Goal: Answer question/provide support: Share knowledge or assist other users

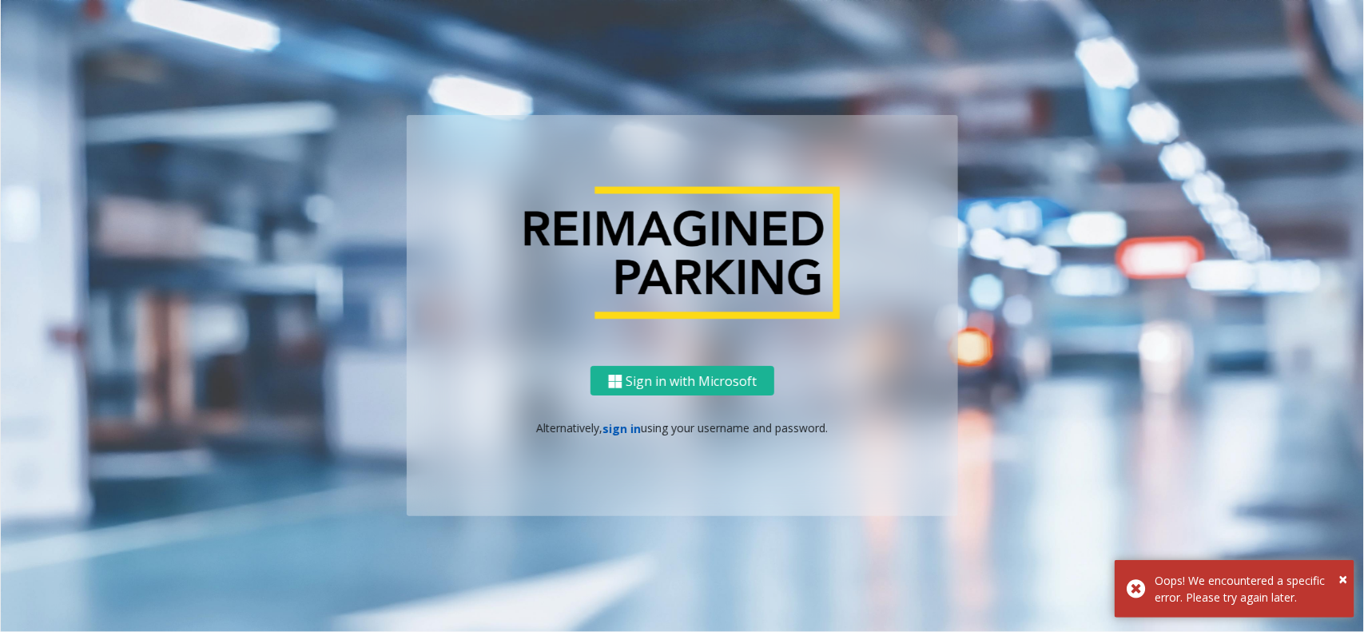
click at [627, 421] on link "sign in" at bounding box center [622, 428] width 38 height 15
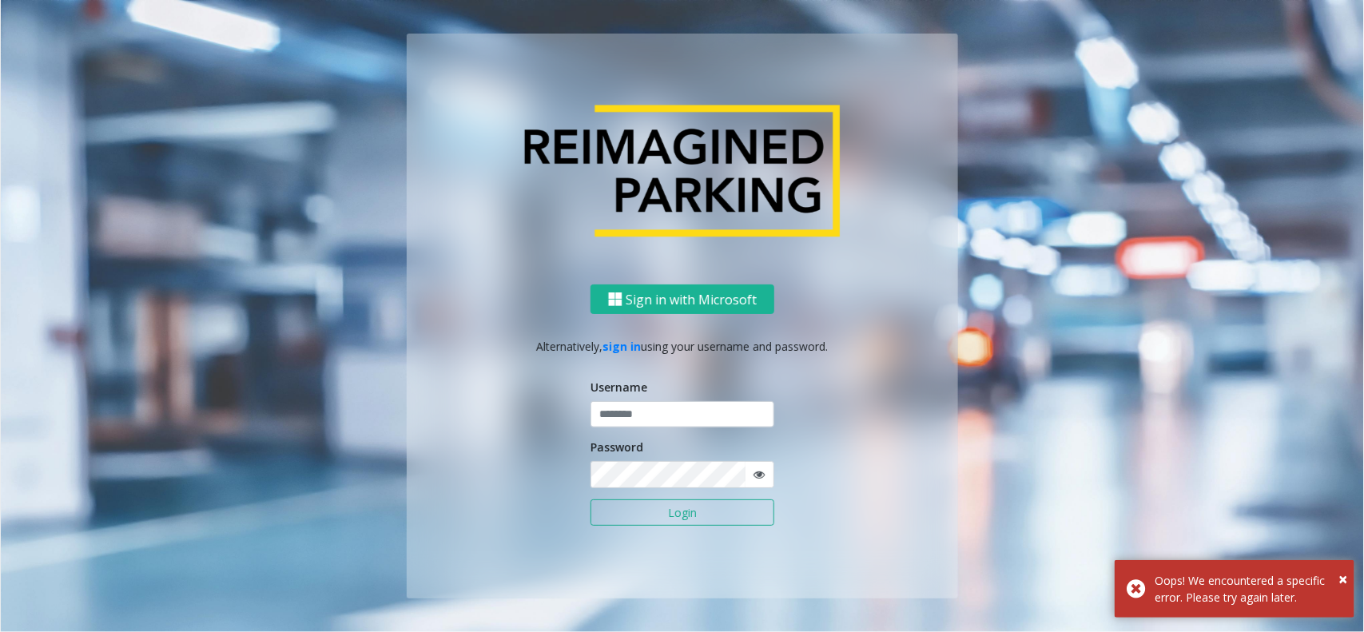
click at [627, 391] on label "Username" at bounding box center [618, 387] width 57 height 17
type input "**********"
click at [626, 404] on input "**********" at bounding box center [682, 414] width 184 height 27
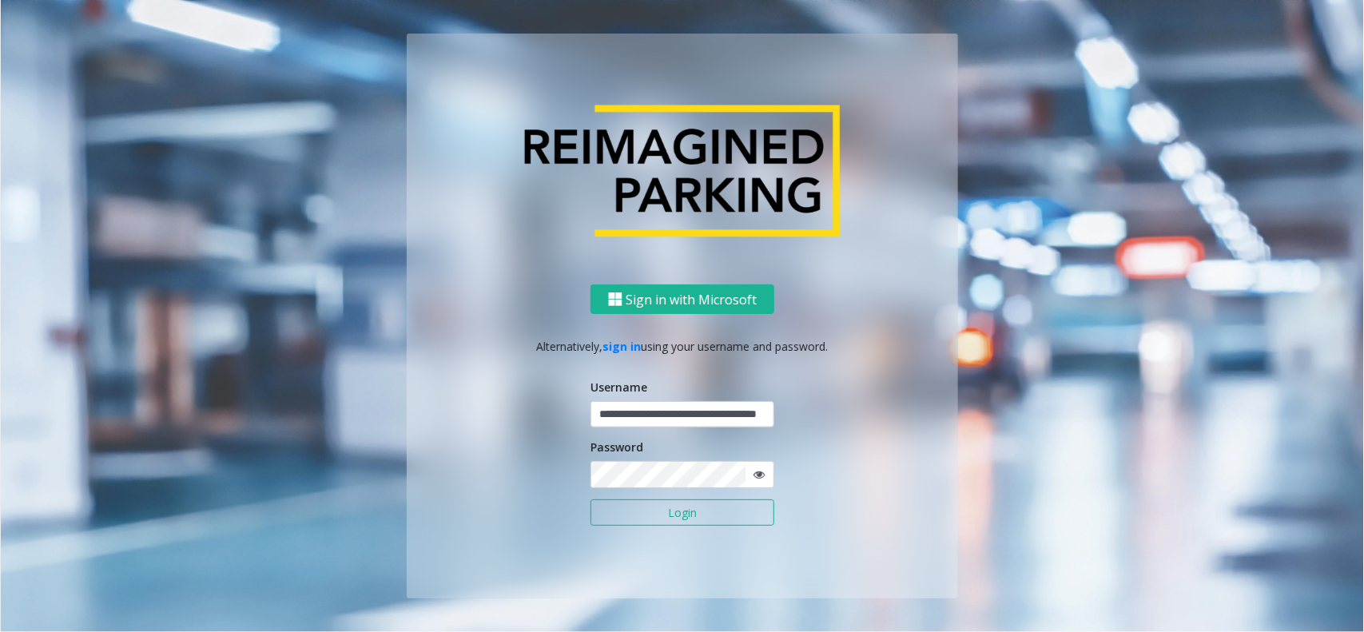
click at [624, 505] on button "Login" at bounding box center [682, 512] width 184 height 27
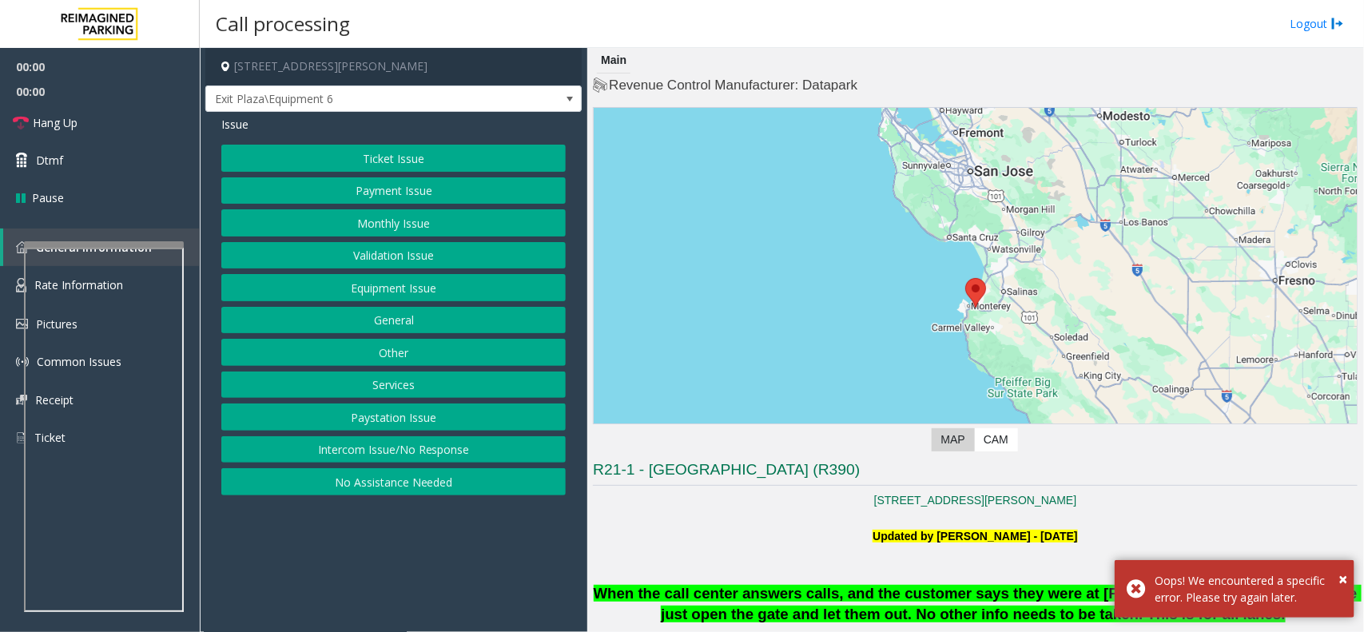
scroll to position [499, 0]
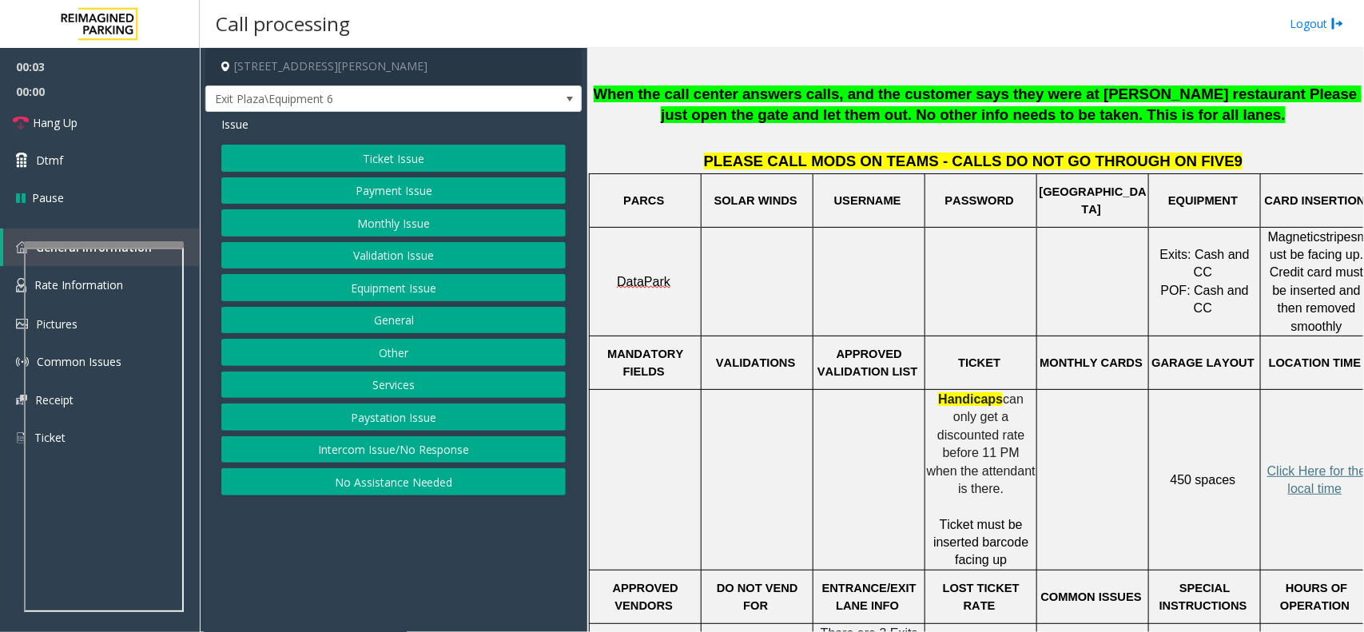
click at [411, 185] on button "Payment Issue" at bounding box center [393, 190] width 344 height 27
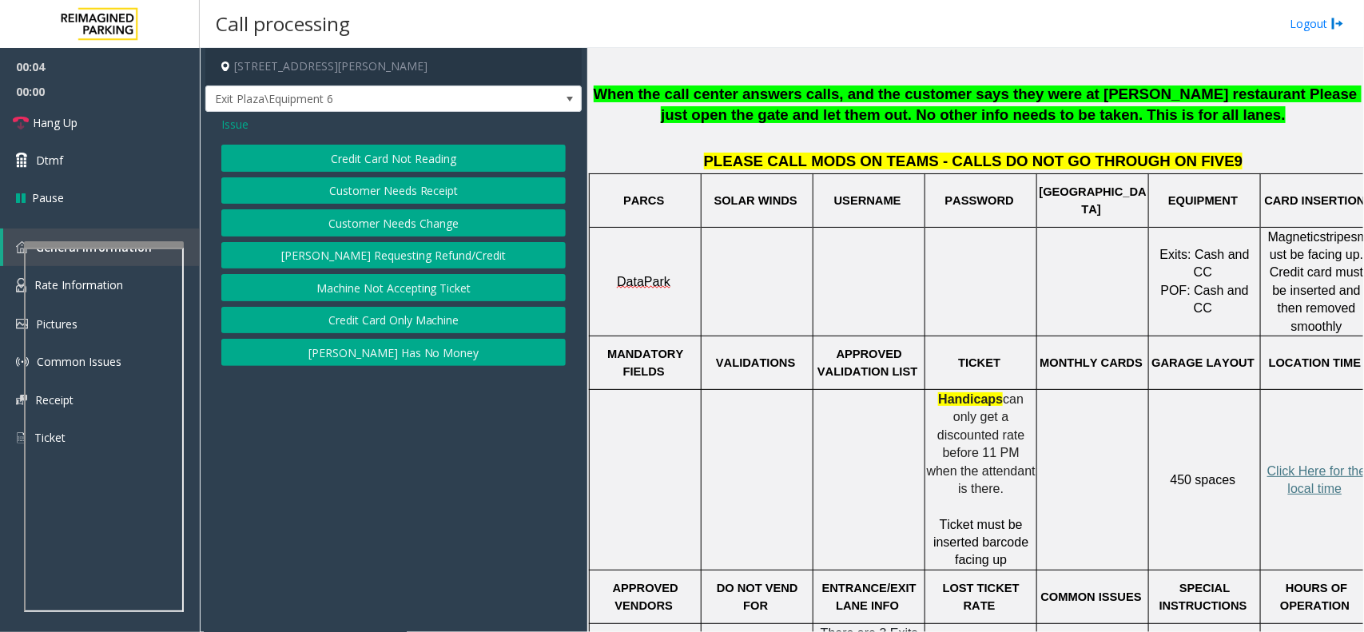
click at [440, 161] on button "Credit Card Not Reading" at bounding box center [393, 158] width 344 height 27
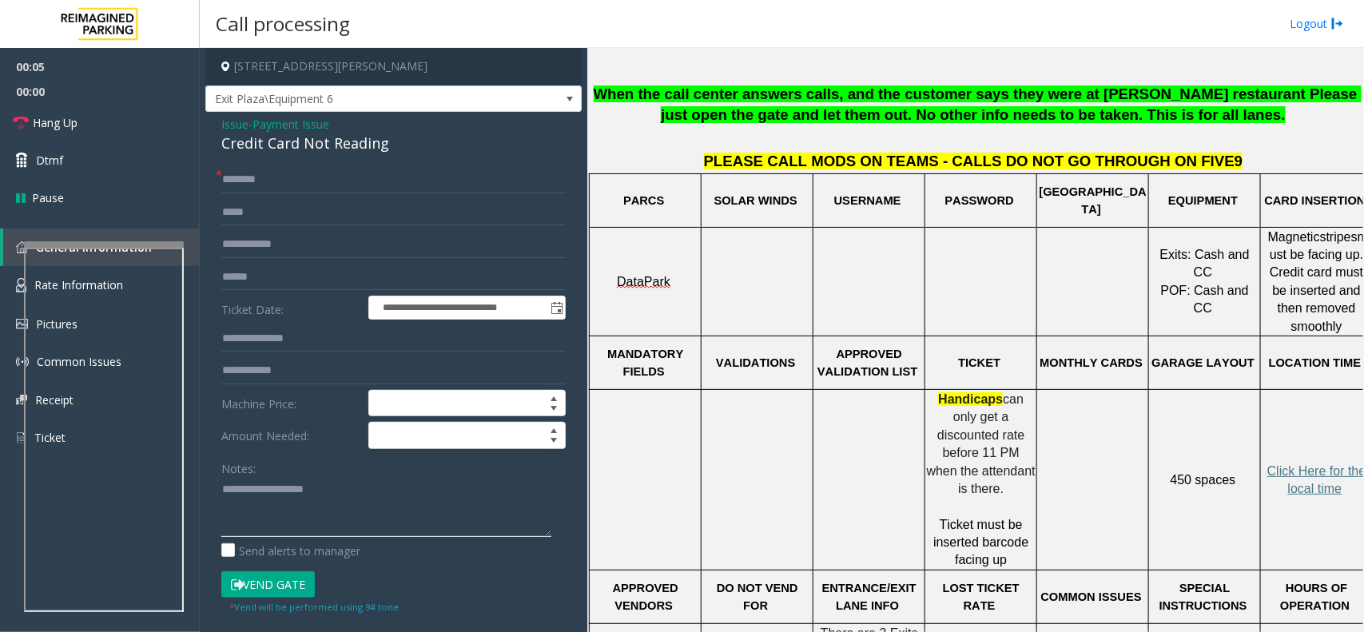
click at [325, 491] on textarea at bounding box center [386, 507] width 330 height 60
type textarea "******"
drag, startPoint x: 615, startPoint y: 278, endPoint x: 676, endPoint y: 288, distance: 61.6
click at [676, 288] on td "DataPark" at bounding box center [646, 281] width 112 height 109
click at [751, 280] on p at bounding box center [756, 282] width 109 height 18
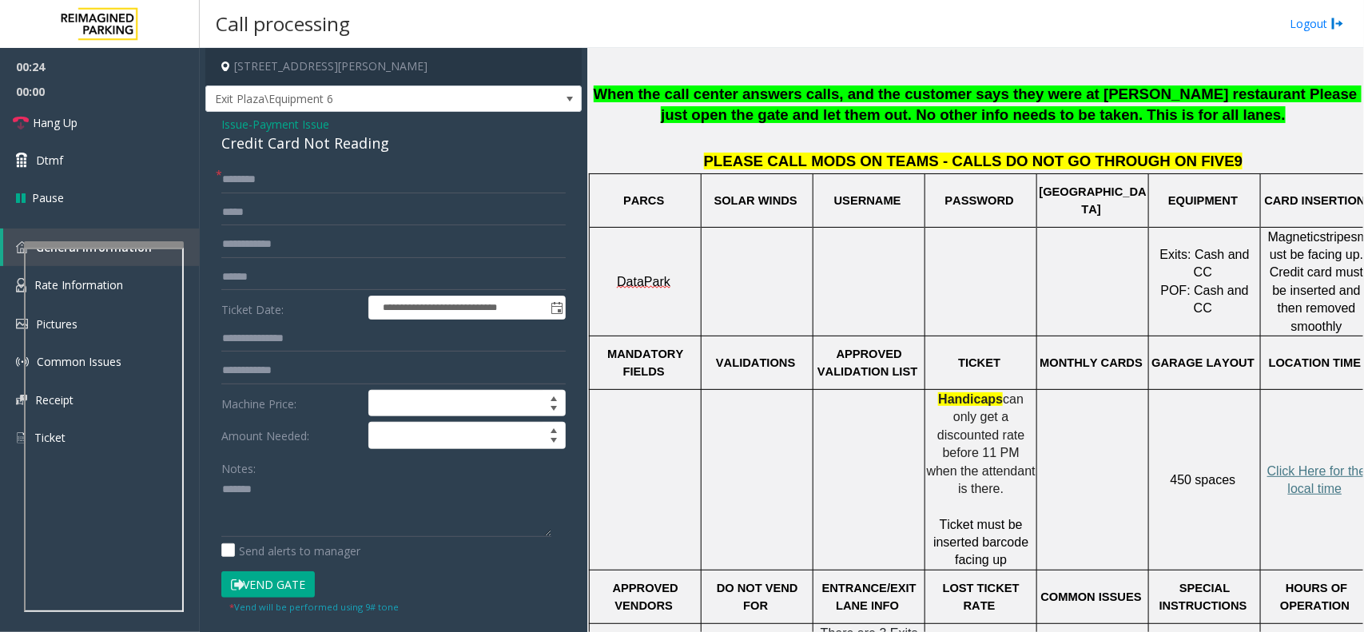
scroll to position [100, 0]
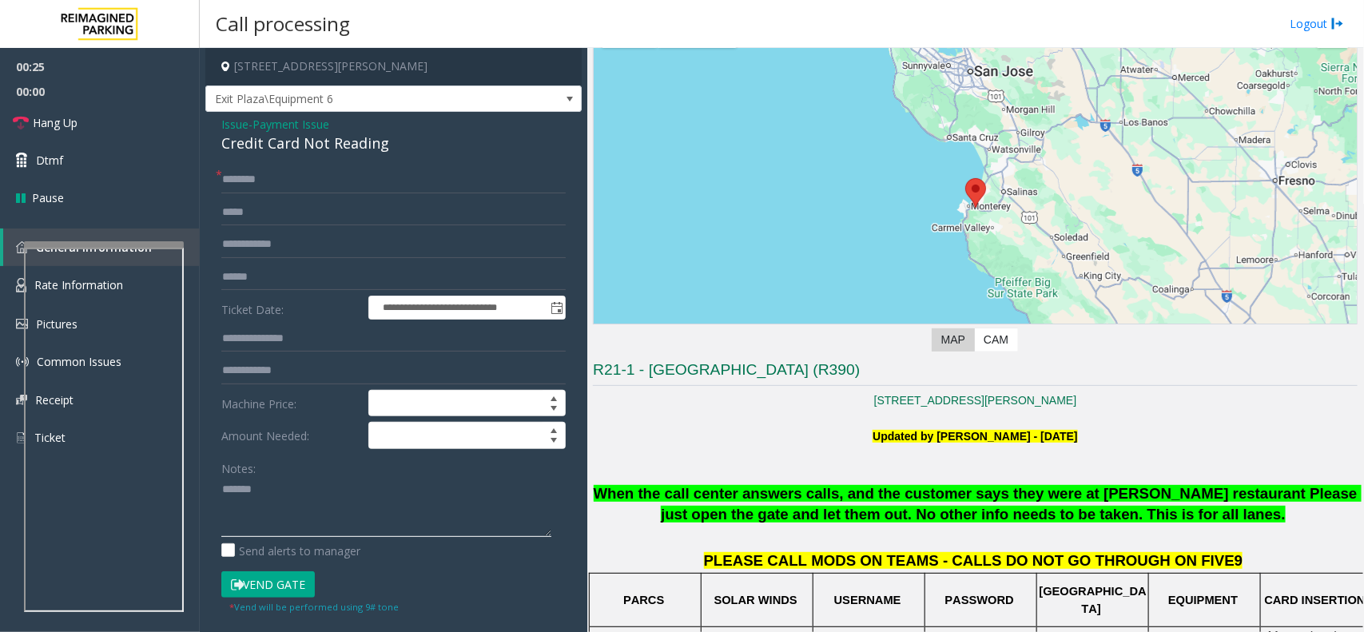
click at [301, 487] on textarea at bounding box center [386, 507] width 330 height 60
click at [242, 126] on span "Issue" at bounding box center [234, 124] width 27 height 17
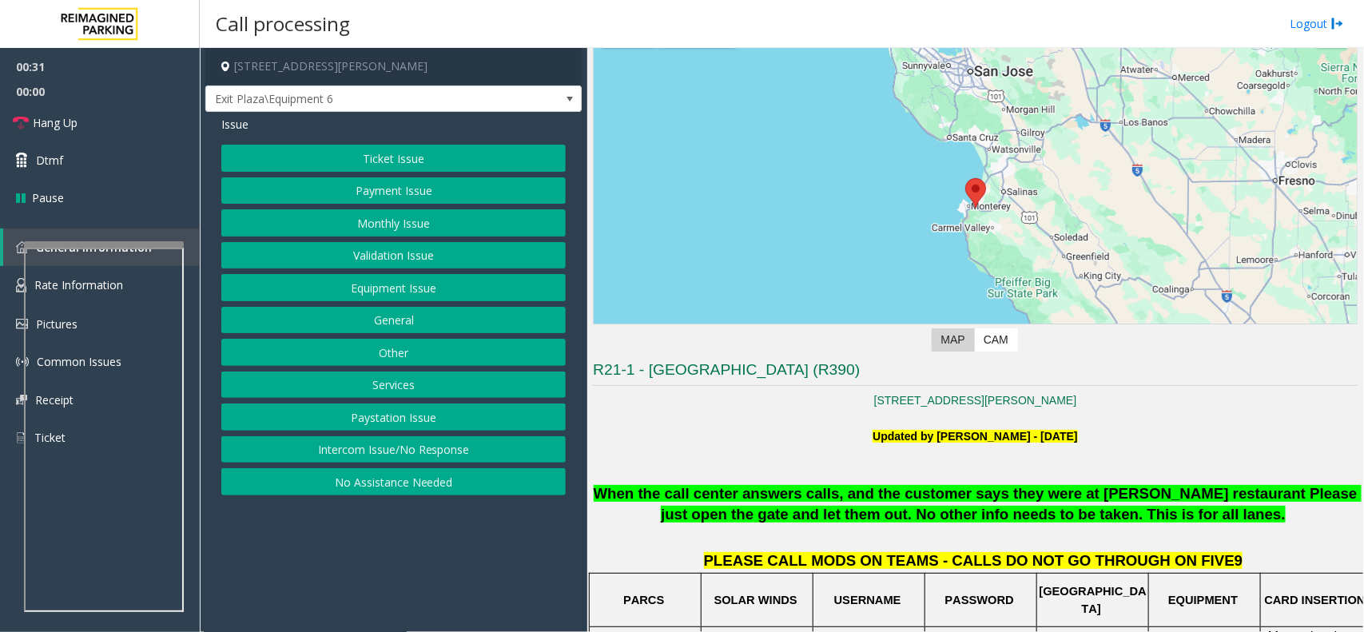
click at [416, 292] on button "Equipment Issue" at bounding box center [393, 287] width 344 height 27
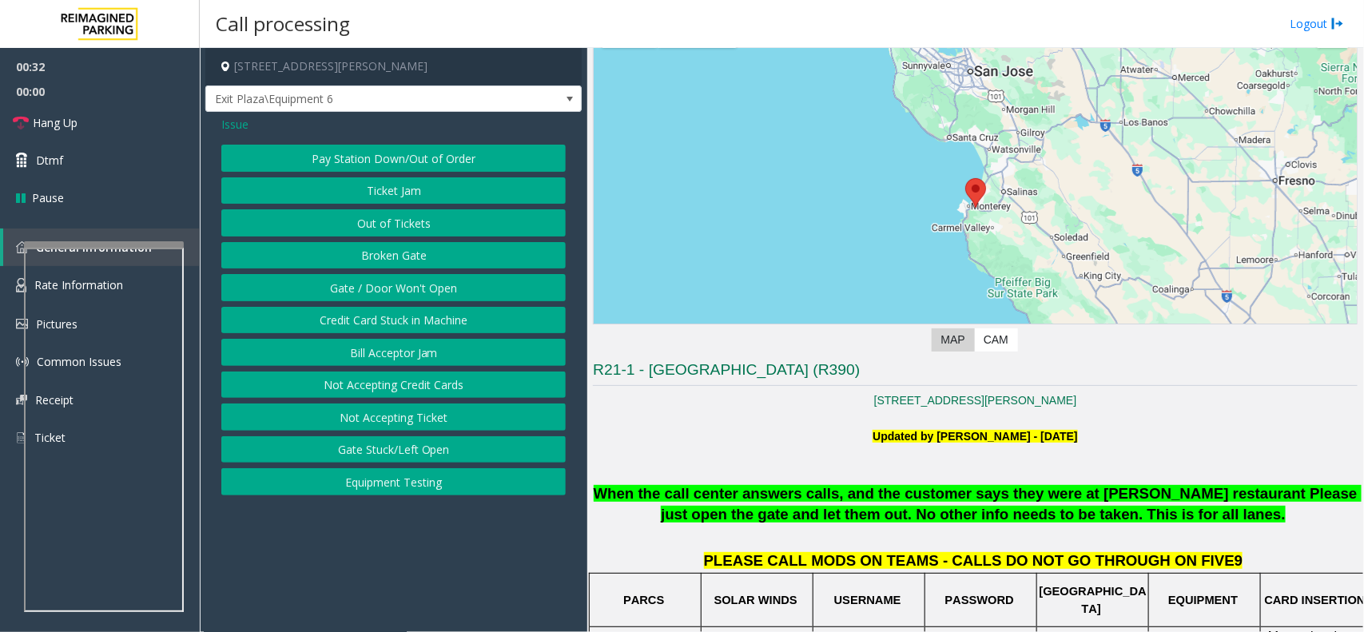
click at [411, 189] on button "Ticket Jam" at bounding box center [393, 190] width 344 height 27
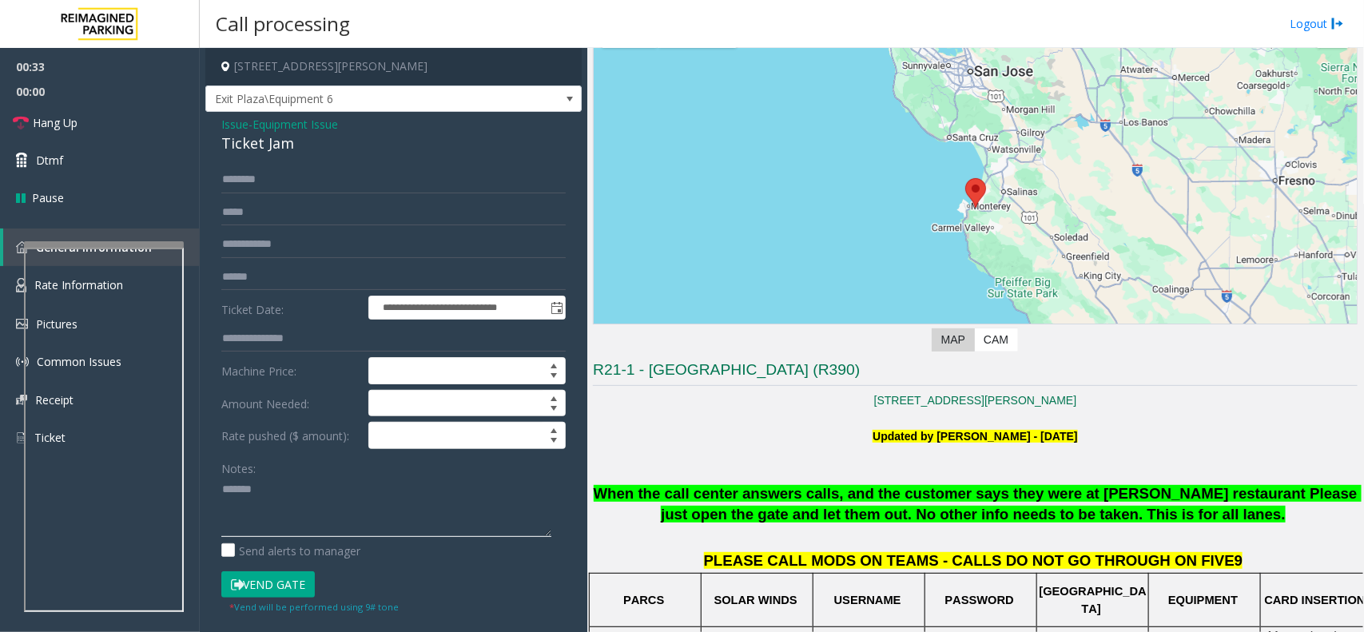
click at [277, 495] on textarea at bounding box center [386, 507] width 330 height 60
click at [276, 145] on div "Ticket Jam" at bounding box center [393, 144] width 344 height 22
copy div "Ticket Jam"
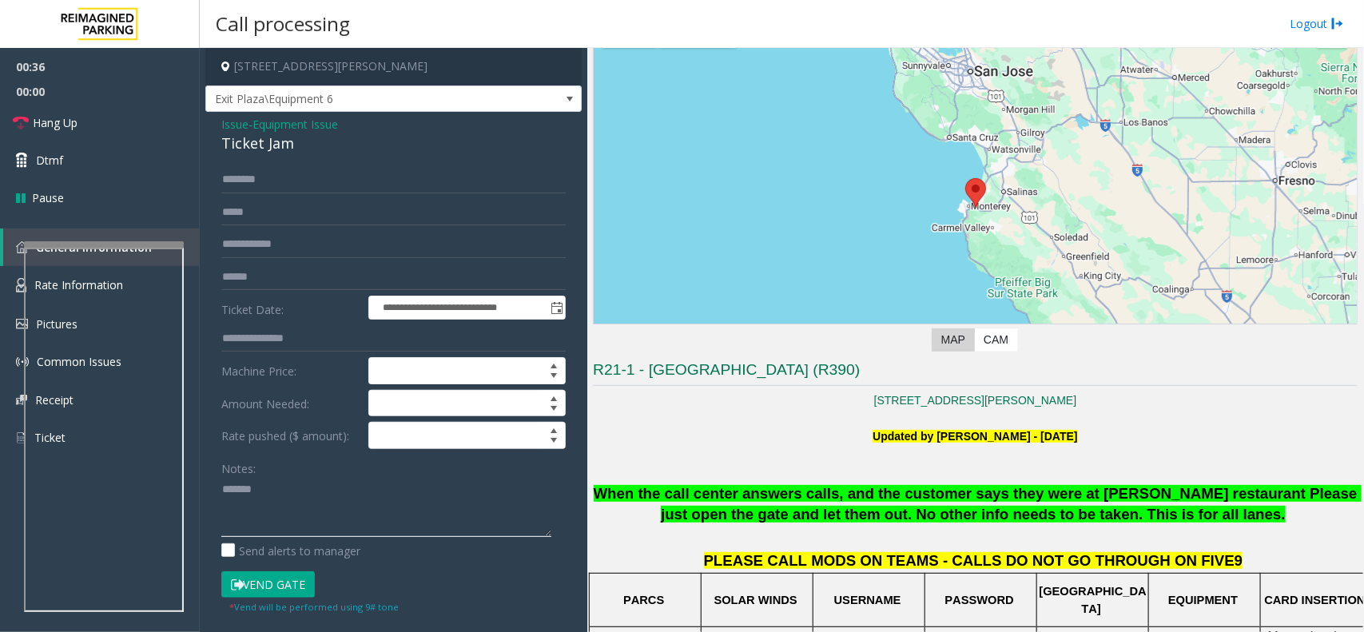
click at [280, 501] on textarea at bounding box center [386, 507] width 330 height 60
paste textarea "**********"
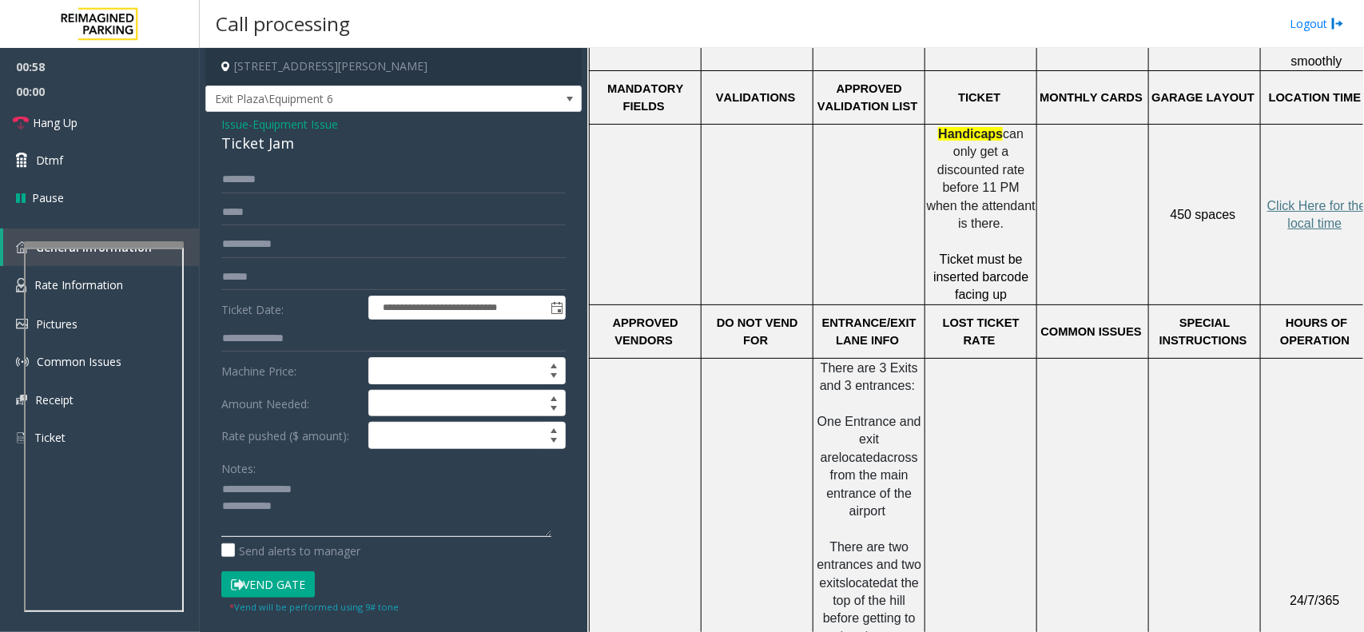
scroll to position [748, 0]
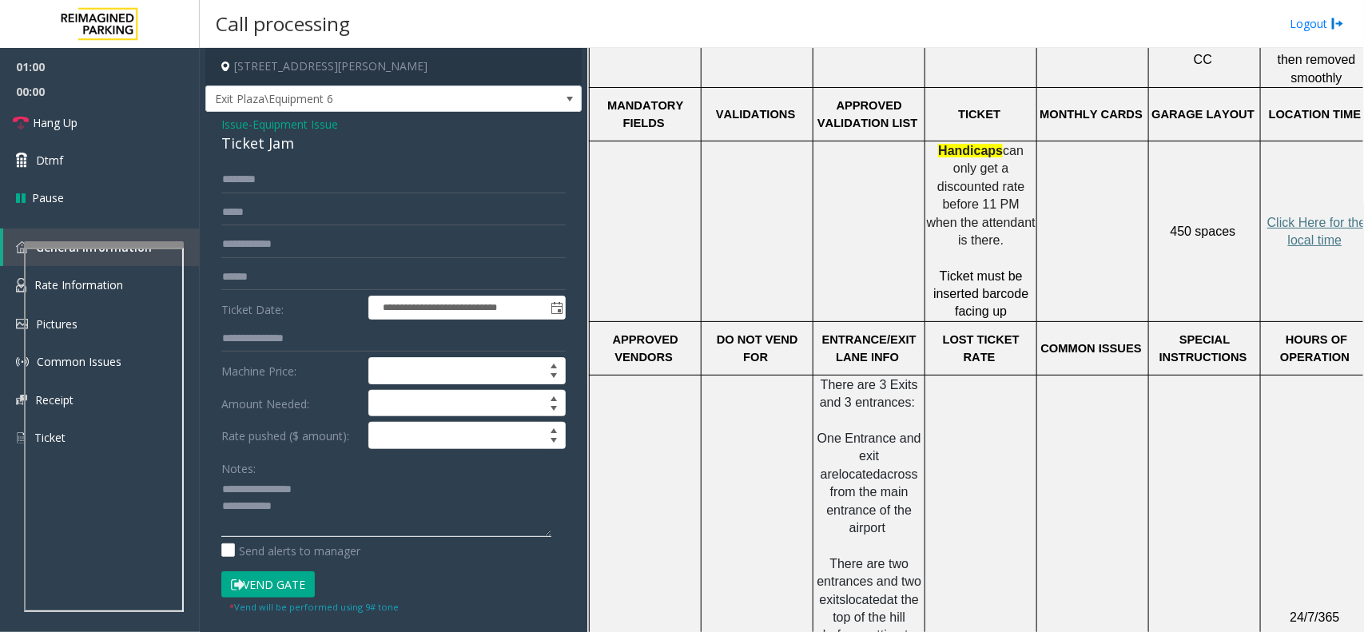
type textarea "**********"
drag, startPoint x: 935, startPoint y: 324, endPoint x: 1027, endPoint y: 312, distance: 93.4
click at [1027, 321] on td "LOST TICKET RATE" at bounding box center [981, 348] width 112 height 54
click at [1043, 340] on p "COMMON ISSUES" at bounding box center [1092, 349] width 109 height 18
drag, startPoint x: 1047, startPoint y: 312, endPoint x: 1137, endPoint y: 320, distance: 90.6
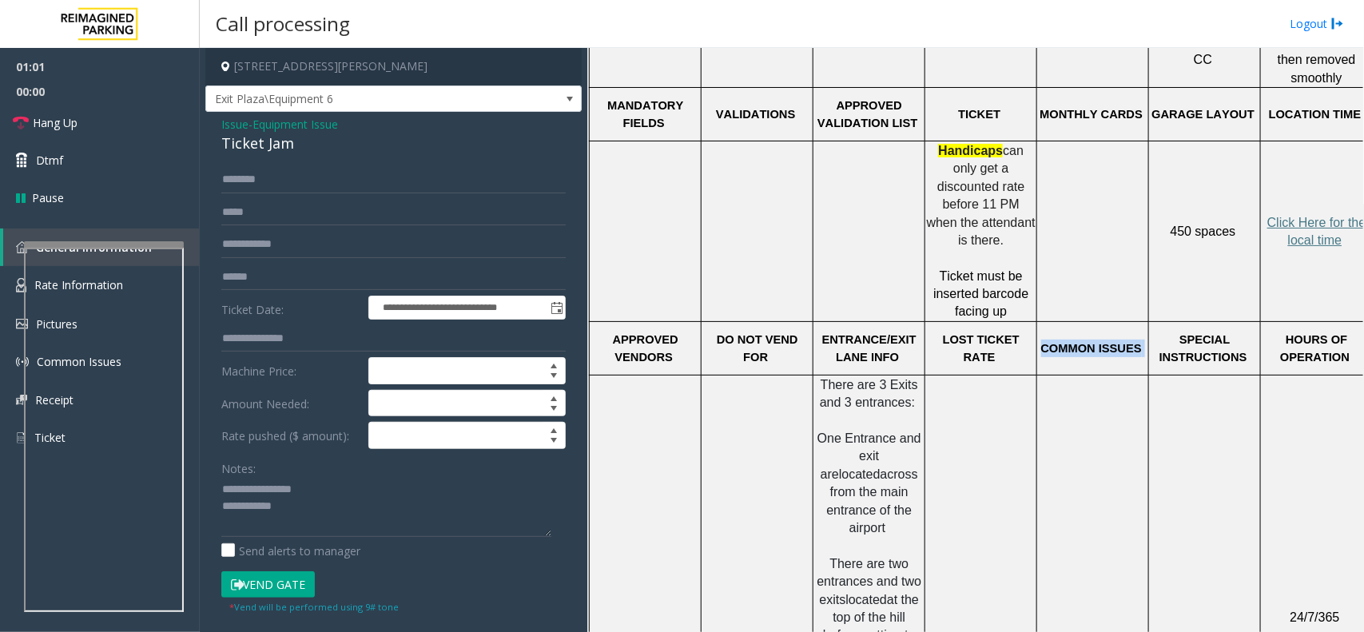
click at [1090, 340] on p "COMMON ISSUES" at bounding box center [1092, 349] width 109 height 18
click at [1090, 332] on td "COMMON ISSUES" at bounding box center [1093, 348] width 112 height 54
drag, startPoint x: 1063, startPoint y: 316, endPoint x: 1139, endPoint y: 318, distance: 76.7
click at [1090, 340] on p "COMMON ISSUES" at bounding box center [1092, 349] width 109 height 18
click at [1084, 336] on td "COMMON ISSUES" at bounding box center [1093, 348] width 112 height 54
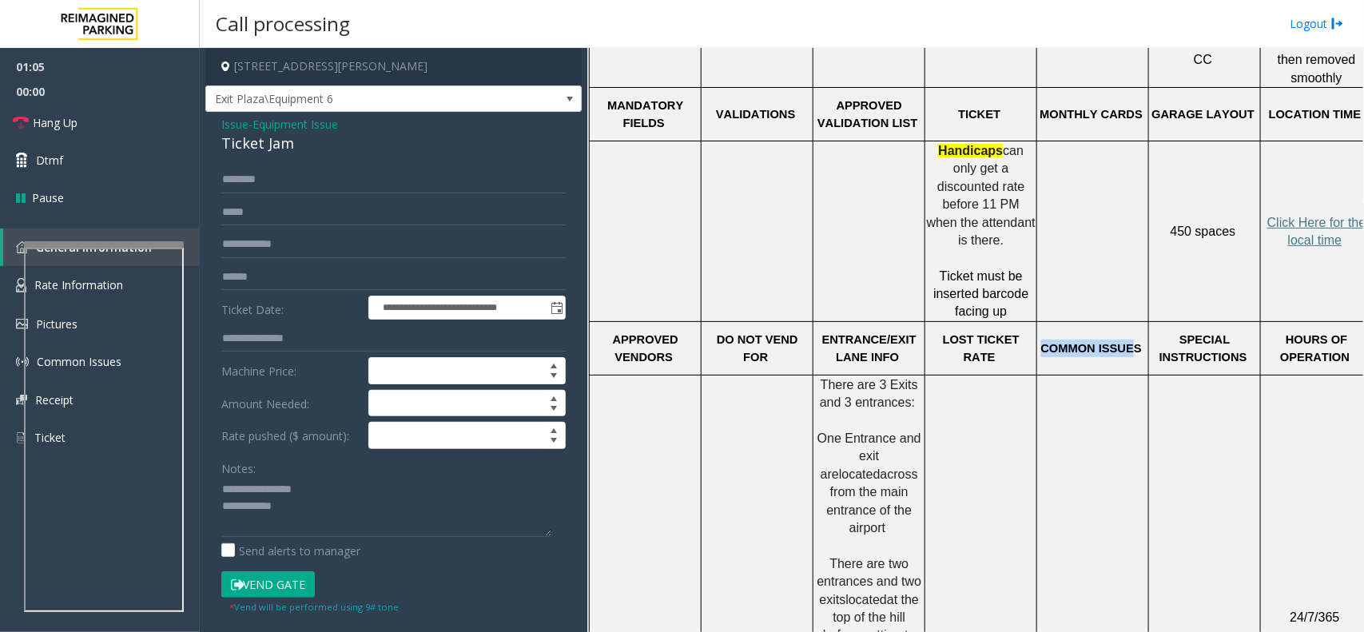
drag, startPoint x: 1048, startPoint y: 313, endPoint x: 1131, endPoint y: 313, distance: 83.1
click at [1090, 342] on span "COMMON ISSUES" at bounding box center [1091, 348] width 101 height 13
click at [1090, 340] on p "COMMON ISSUES" at bounding box center [1092, 349] width 109 height 18
drag, startPoint x: 1136, startPoint y: 318, endPoint x: 951, endPoint y: 317, distance: 184.5
click at [951, 321] on tr "APPROVED VENDORS DO NOT VEND FOR ENTRANCE/EXIT LANE INFO LOST TICKET RATE COMMO…" at bounding box center [981, 348] width 783 height 54
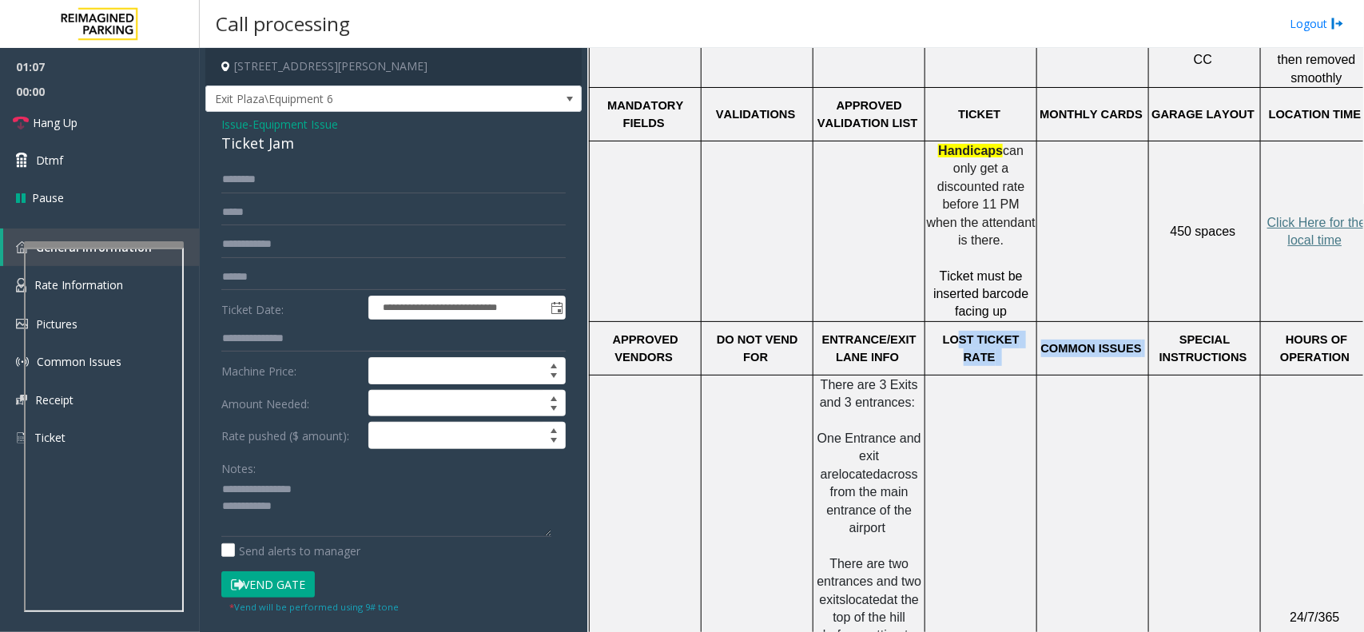
click at [1090, 340] on p "COMMON ISSUES" at bounding box center [1092, 349] width 109 height 18
drag, startPoint x: 1049, startPoint y: 310, endPoint x: 1143, endPoint y: 316, distance: 94.4
click at [1090, 340] on p "COMMON ISSUES" at bounding box center [1092, 349] width 109 height 18
click at [1090, 330] on td "COMMON ISSUES" at bounding box center [1093, 348] width 112 height 54
click at [269, 181] on input "text" at bounding box center [393, 179] width 344 height 27
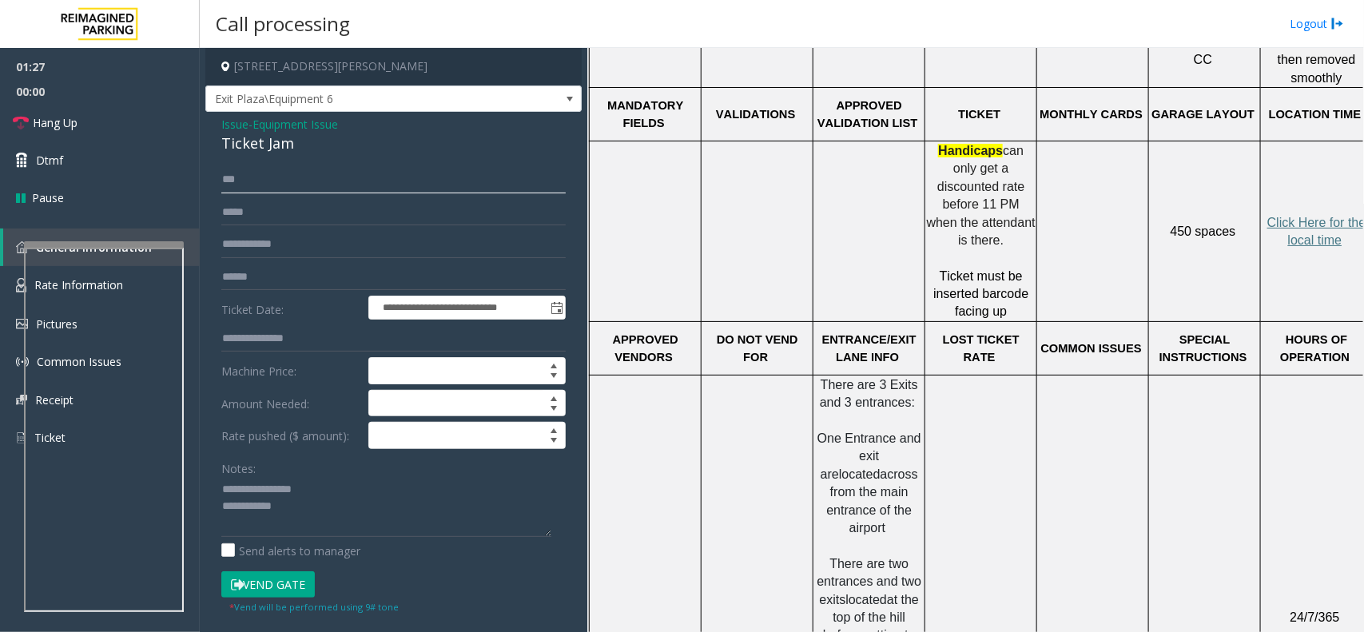
type input "***"
click at [328, 505] on textarea at bounding box center [386, 507] width 330 height 60
click at [288, 505] on button "Vend Gate" at bounding box center [267, 584] width 93 height 27
click at [320, 505] on textarea at bounding box center [386, 507] width 330 height 60
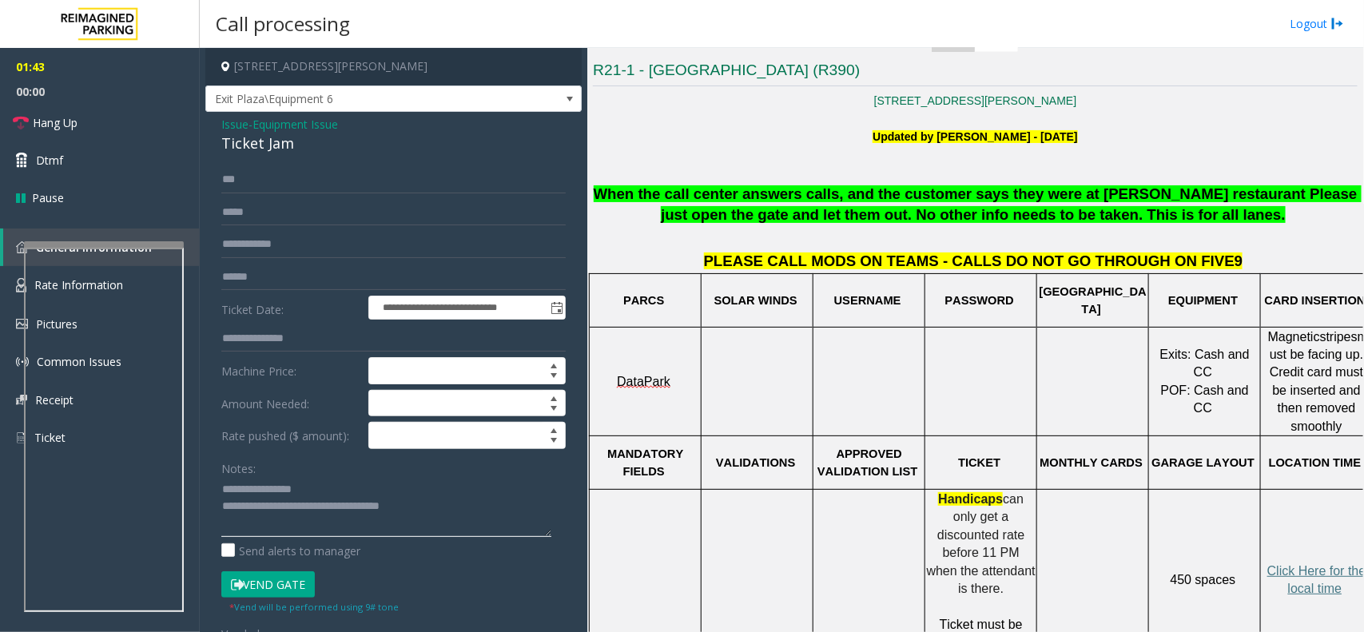
scroll to position [149, 0]
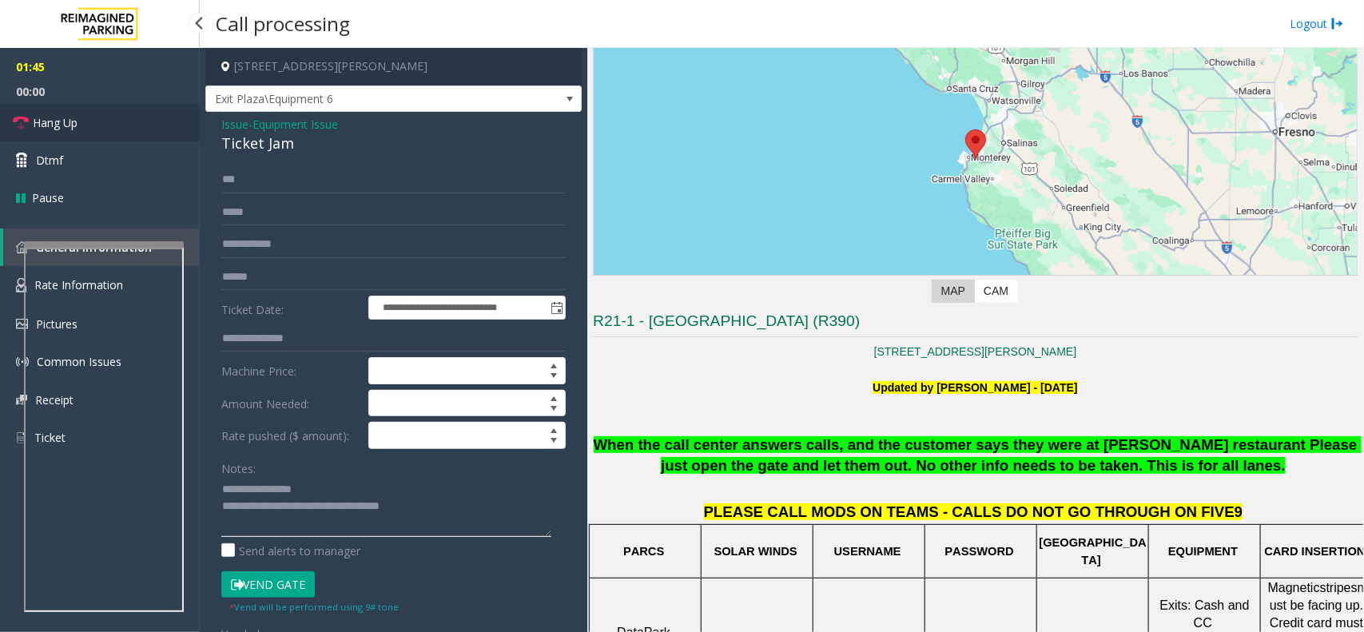
type textarea "**********"
click at [101, 120] on link "Hang Up" at bounding box center [100, 123] width 200 height 38
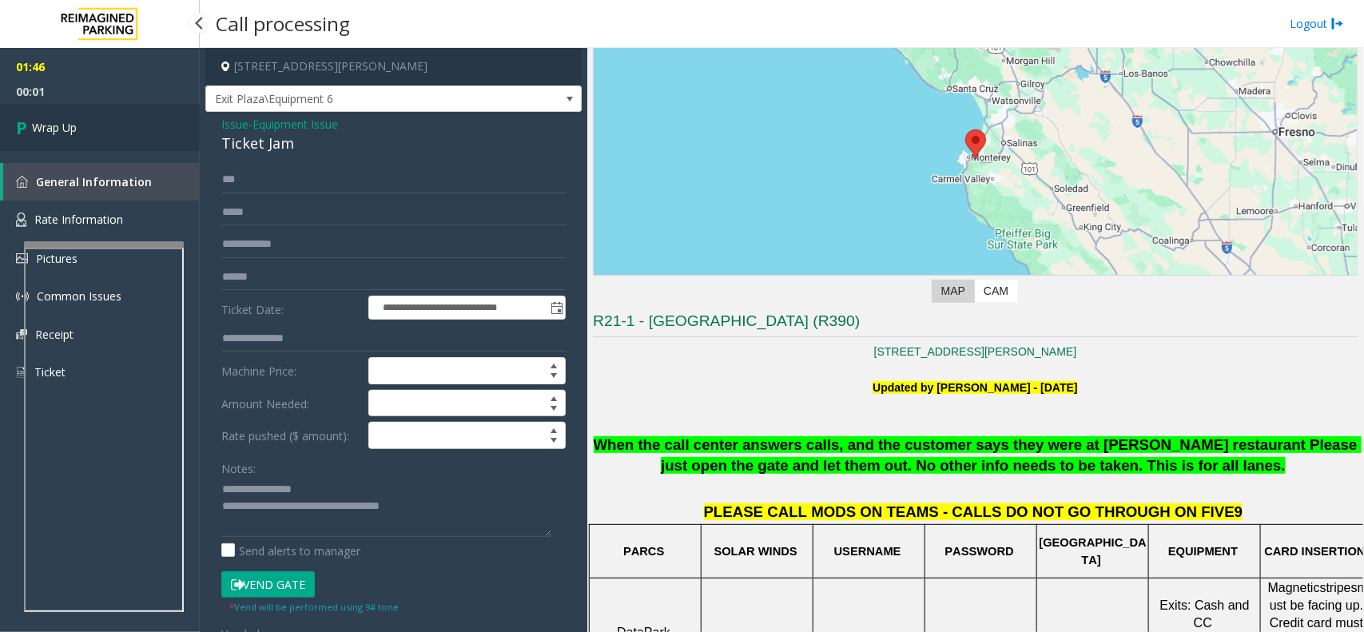
click at [101, 120] on link "Wrap Up" at bounding box center [100, 127] width 200 height 47
